Goal: Navigation & Orientation: Find specific page/section

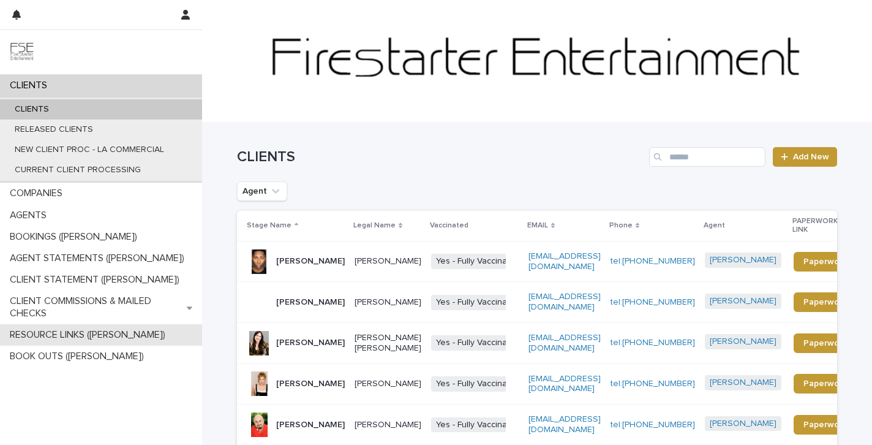
click at [92, 331] on p "RESOURCE LINKS ([PERSON_NAME])" at bounding box center [90, 335] width 170 height 12
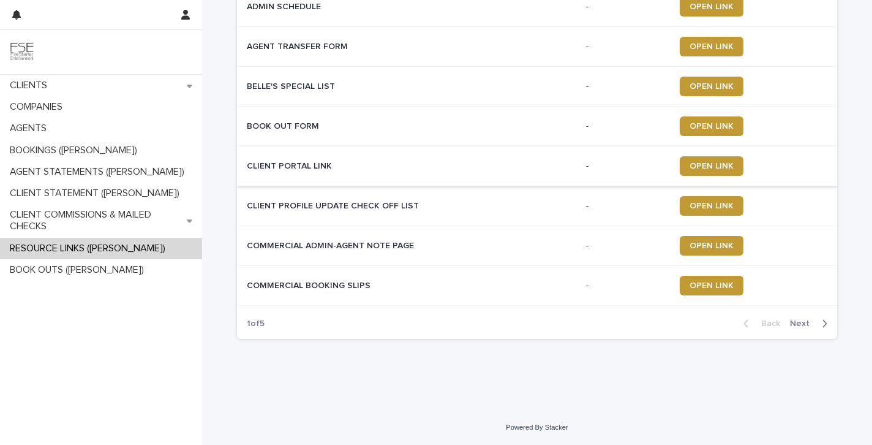
scroll to position [172, 0]
click at [809, 321] on span "Next" at bounding box center [803, 324] width 27 height 9
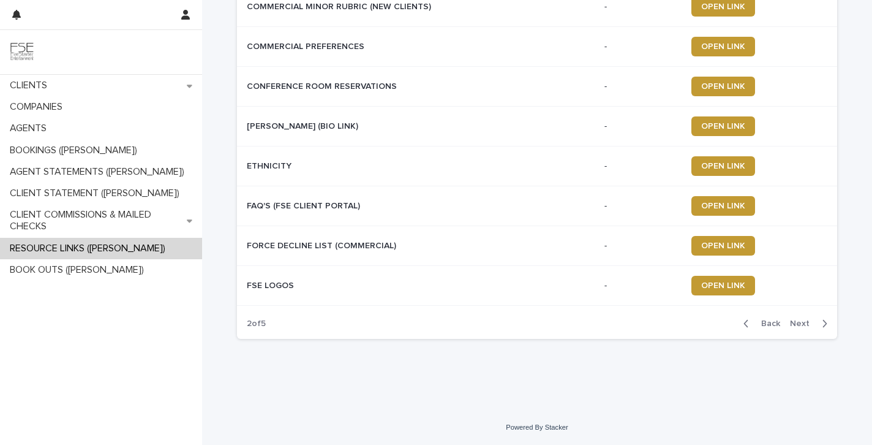
scroll to position [172, 0]
click at [797, 320] on span "Next" at bounding box center [803, 324] width 27 height 9
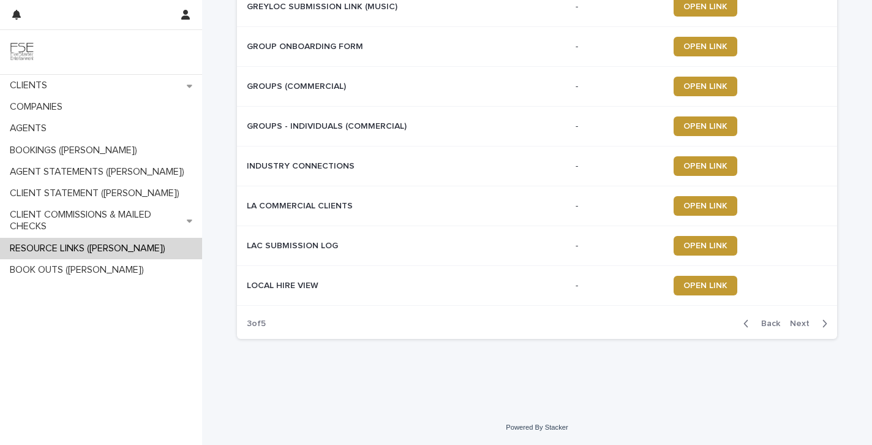
scroll to position [172, 0]
click at [800, 326] on span "Next" at bounding box center [803, 324] width 27 height 9
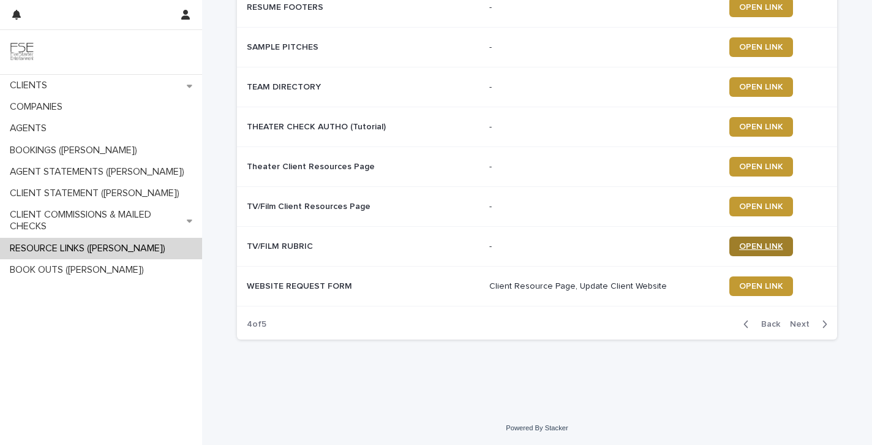
click at [742, 248] on span "OPEN LINK" at bounding box center [761, 246] width 44 height 9
